Goal: Task Accomplishment & Management: Manage account settings

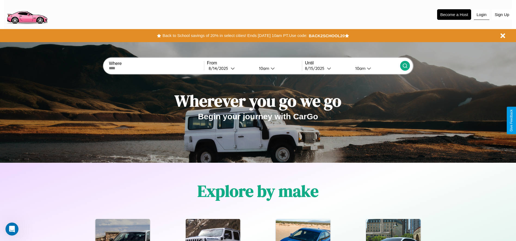
click at [481, 14] on button "Login" at bounding box center [480, 15] width 15 height 10
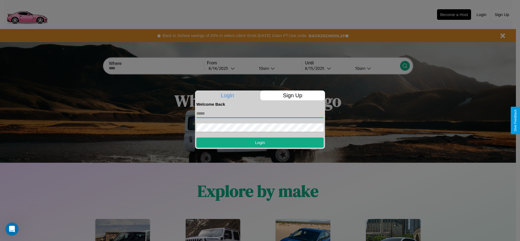
click at [260, 113] on input "text" at bounding box center [259, 113] width 127 height 9
type input "**********"
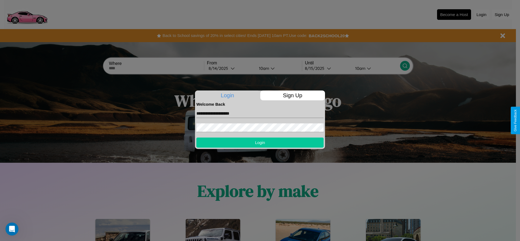
click at [260, 142] on button "Login" at bounding box center [259, 143] width 127 height 10
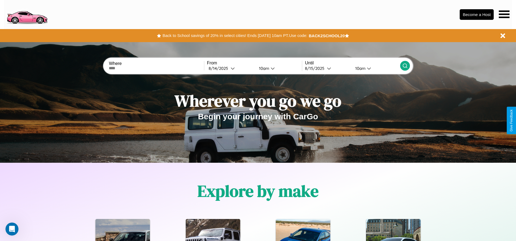
click at [504, 14] on icon at bounding box center [503, 14] width 11 height 8
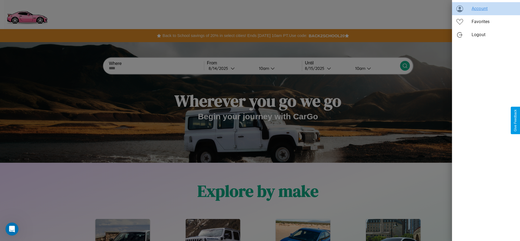
click at [486, 9] on span "Account" at bounding box center [493, 8] width 44 height 7
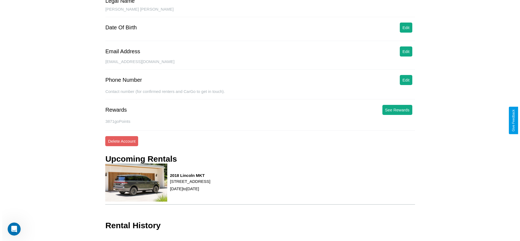
scroll to position [63, 0]
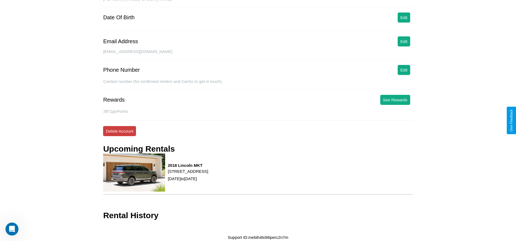
click at [119, 131] on button "Delete Account" at bounding box center [119, 131] width 33 height 10
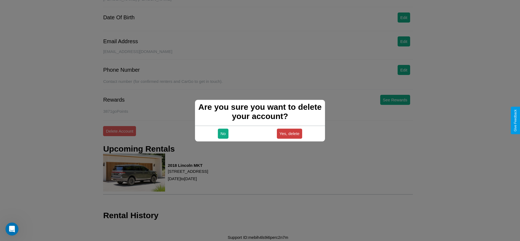
click at [289, 133] on button "Yes, delete" at bounding box center [290, 134] width 26 height 10
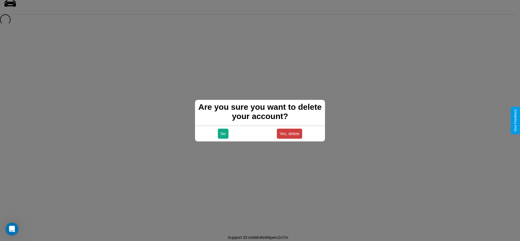
scroll to position [7, 0]
